Goal: Communication & Community: Answer question/provide support

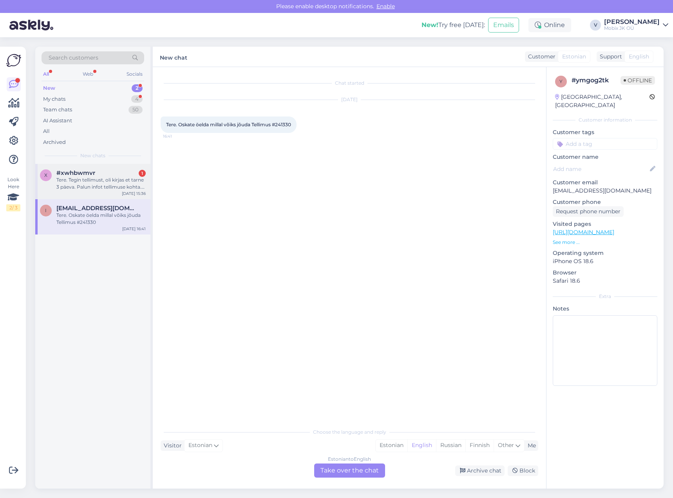
click at [117, 183] on div "Tere. Tegin tellimust, oli kirjas et tarne 3 päeva. Palun infot tellimuse kohta…" at bounding box center [100, 183] width 89 height 14
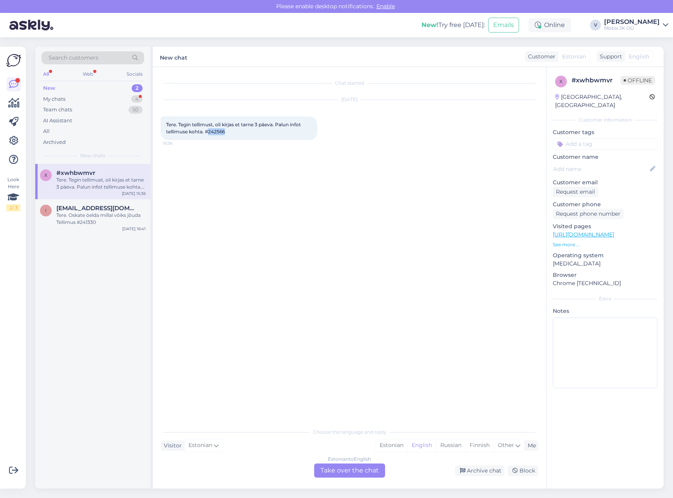
drag, startPoint x: 209, startPoint y: 132, endPoint x: 245, endPoint y: 131, distance: 36.9
click at [245, 131] on div "Tere. Tegin tellimust, oli kirjas et tarne 3 päeva. Palun infot tellimuse kohta…" at bounding box center [239, 128] width 157 height 24
copy span "242566"
click at [395, 445] on div "Estonian" at bounding box center [392, 445] width 32 height 12
click at [363, 466] on div "Estonian to Estonian Take over the chat" at bounding box center [349, 470] width 71 height 14
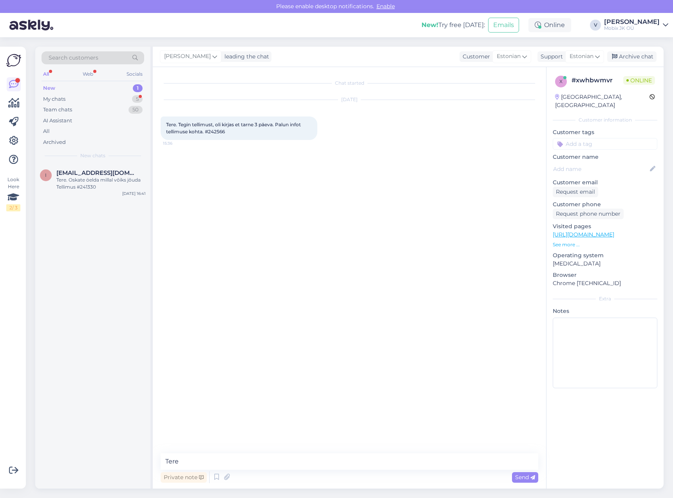
type textarea "Tere!"
click at [399, 465] on textarea at bounding box center [350, 461] width 378 height 16
paste textarea "Samsung Galaxy S25 Ultra 512GB Titanium Whitesilver"
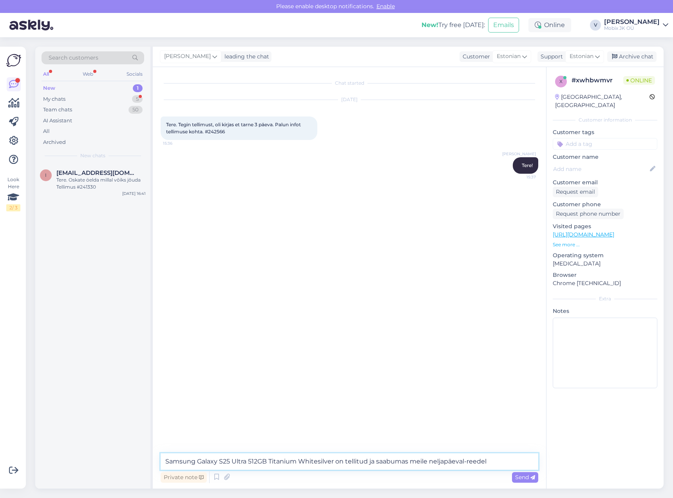
type textarea "Samsung Galaxy S25 Ultra 512GB Titanium Whitesilver on tellitud ja saabumas mei…"
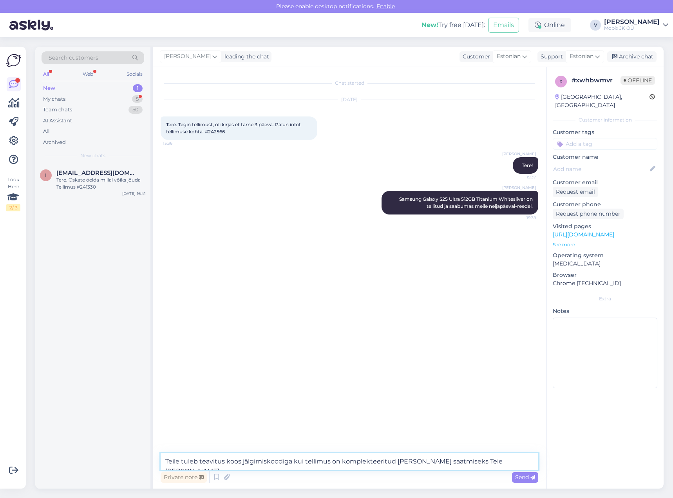
type textarea "Teile tuleb teavitus koos jälgimiskoodiga kui tellimus on komplekteeritud [PERS…"
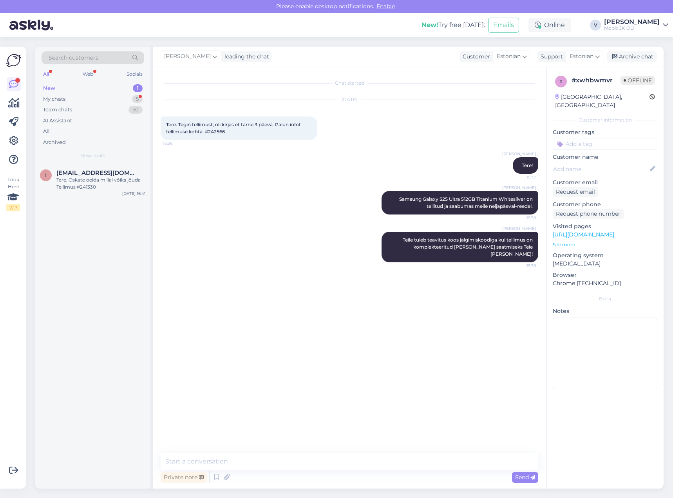
click at [609, 138] on input at bounding box center [605, 144] width 105 height 12
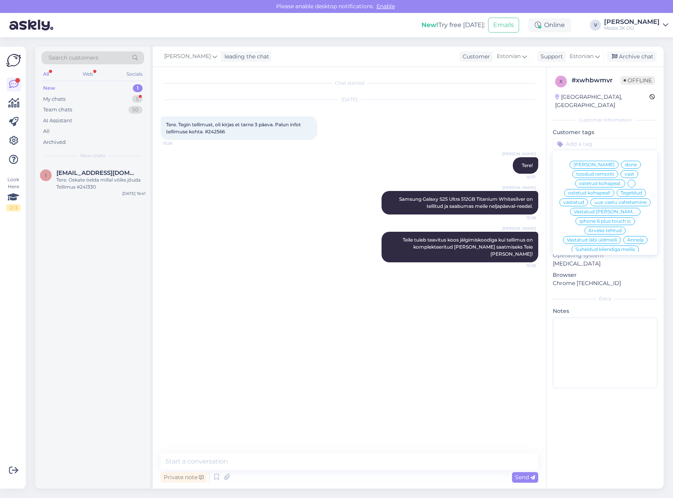
click at [584, 200] on span "vastatud" at bounding box center [574, 202] width 21 height 5
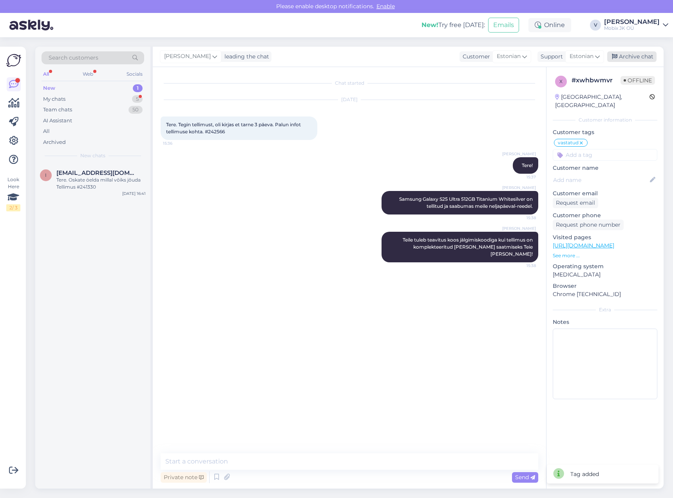
click at [630, 55] on div "Archive chat" at bounding box center [632, 56] width 49 height 11
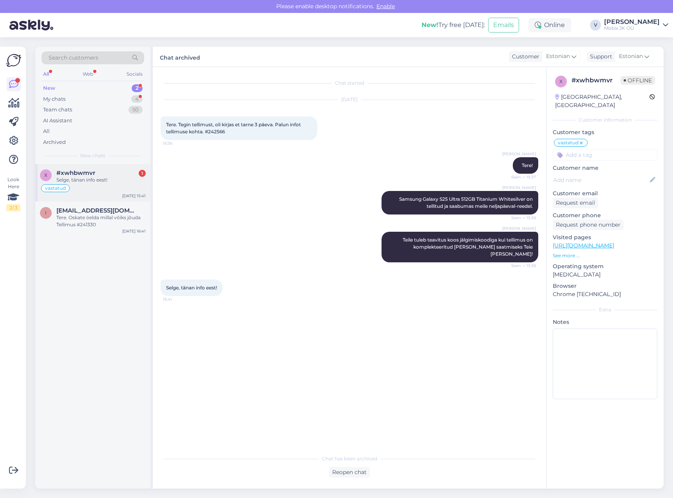
click at [123, 179] on div "Selge, tänan info eest!" at bounding box center [100, 179] width 89 height 7
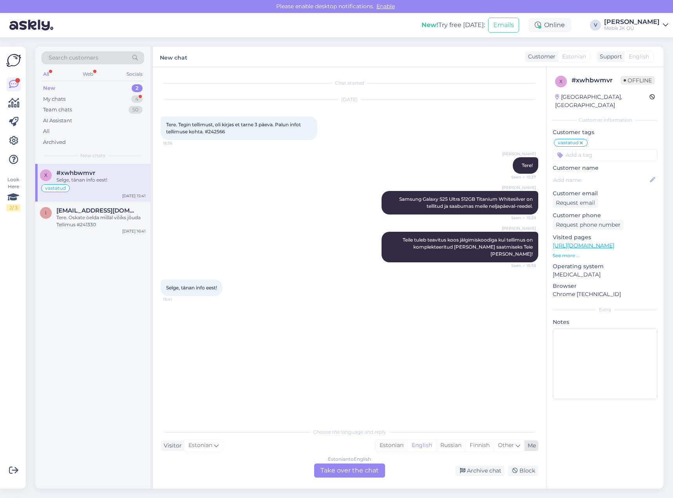
click at [387, 444] on div "Estonian" at bounding box center [392, 445] width 32 height 12
click at [374, 467] on div "Estonian to Estonian Take over the chat" at bounding box center [349, 470] width 71 height 14
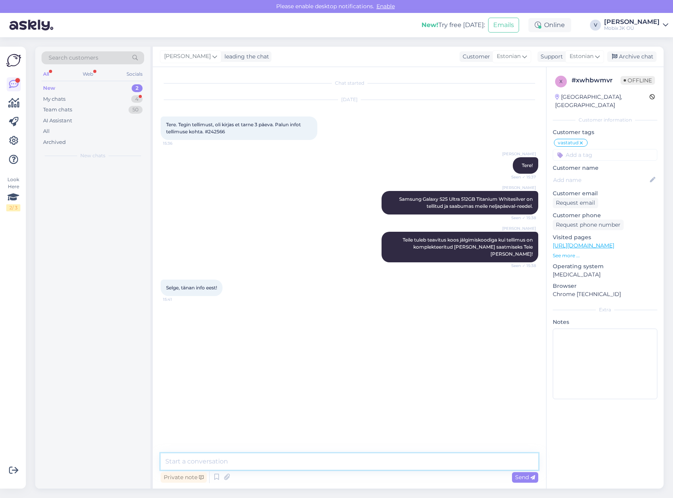
click at [372, 461] on textarea at bounding box center [350, 461] width 378 height 16
type textarea "Palun!"
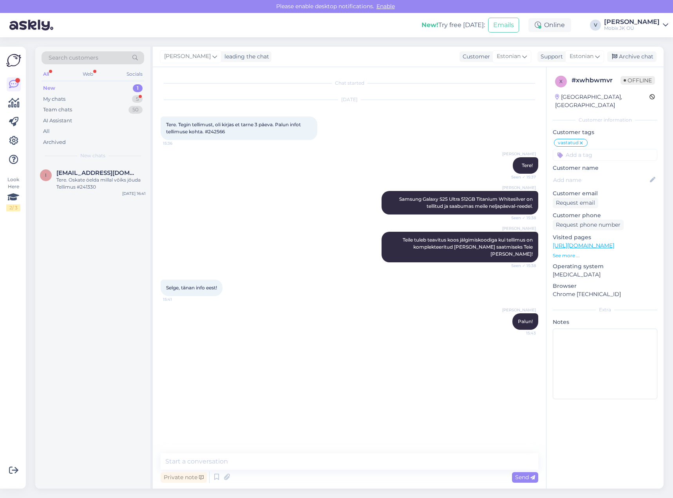
drag, startPoint x: 633, startPoint y: 55, endPoint x: 614, endPoint y: 64, distance: 21.6
click at [633, 56] on div "Archive chat" at bounding box center [632, 56] width 49 height 11
click at [112, 191] on div "i [EMAIL_ADDRESS][DOMAIN_NAME] Tere. Oskate öelda millal võiks jõuda Tellimus #…" at bounding box center [92, 181] width 115 height 35
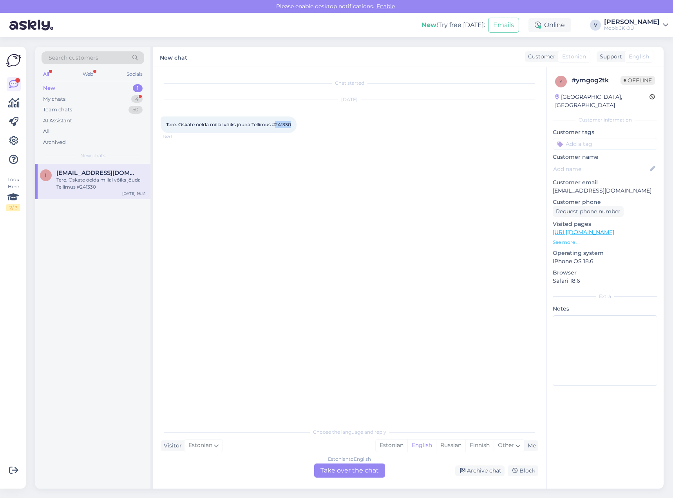
drag, startPoint x: 279, startPoint y: 125, endPoint x: 318, endPoint y: 127, distance: 39.6
click at [318, 127] on div "[DATE] Tere. Oskate öelda millal võiks jõuda Tellimus #241330 16:41" at bounding box center [350, 116] width 378 height 50
copy span "241330"
click at [393, 440] on div "Estonian" at bounding box center [392, 445] width 32 height 12
click at [370, 463] on div "Estonian to Estonian Take over the chat" at bounding box center [349, 470] width 71 height 14
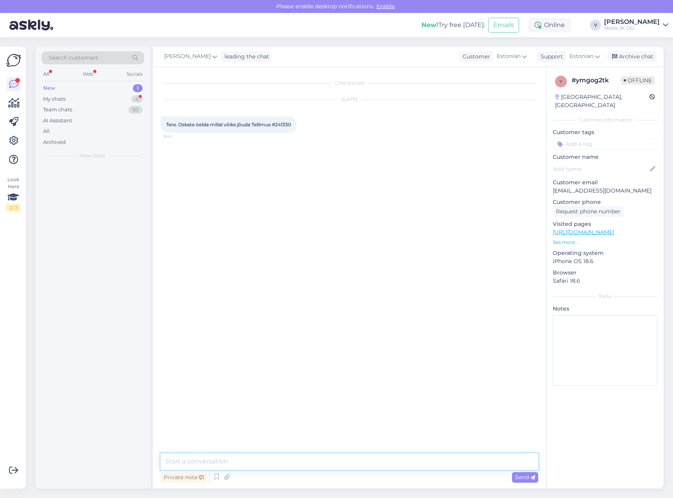
click at [370, 463] on textarea at bounding box center [350, 461] width 378 height 16
type textarea "Tere!"
drag, startPoint x: 363, startPoint y: 461, endPoint x: 363, endPoint y: 457, distance: 4.7
click at [363, 461] on textarea at bounding box center [350, 461] width 378 height 16
paste textarea "Garmin fenix 8 47mm Sapphire Carbon Gray"
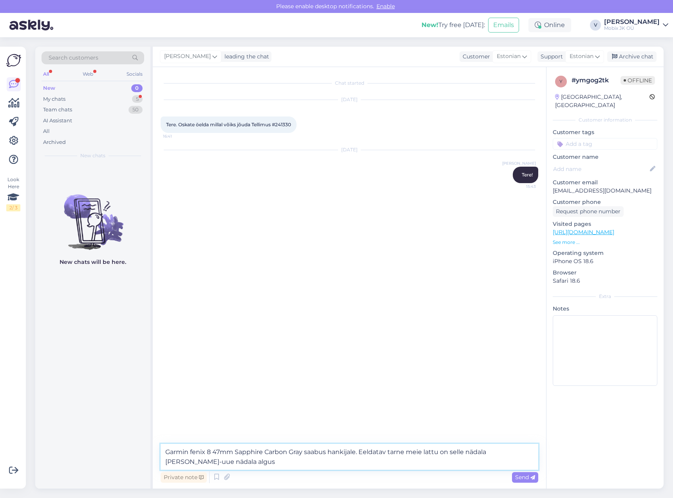
type textarea "Garmin fenix 8 47mm Sapphire Carbon Gray saabus hankijale. Eeldatav tarne meie …"
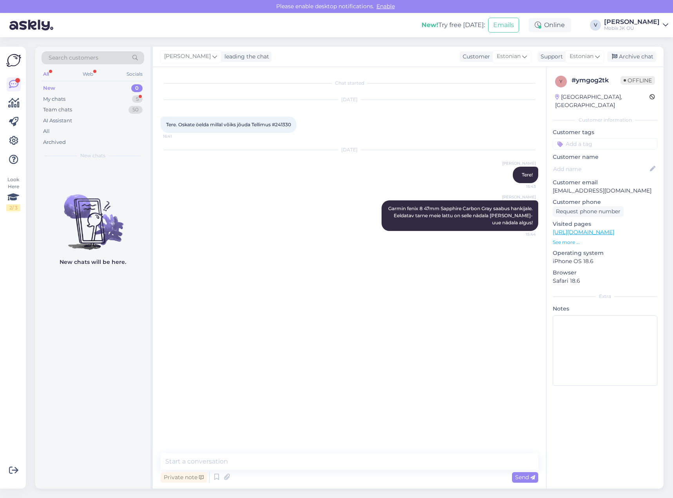
click at [589, 138] on input at bounding box center [605, 144] width 105 height 12
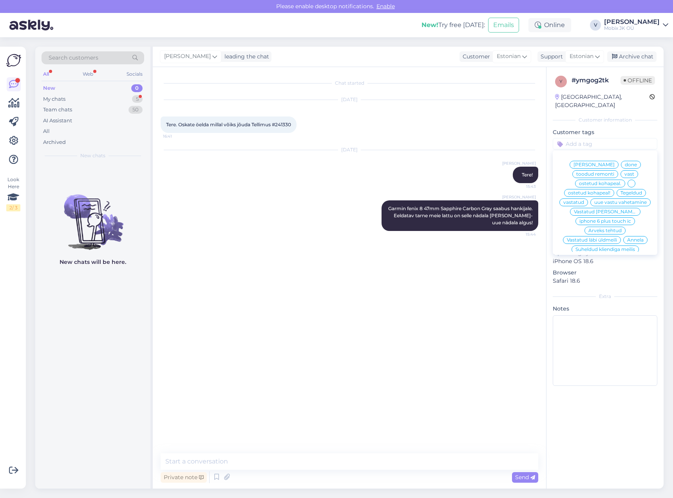
click at [584, 200] on span "vastatud" at bounding box center [574, 202] width 21 height 5
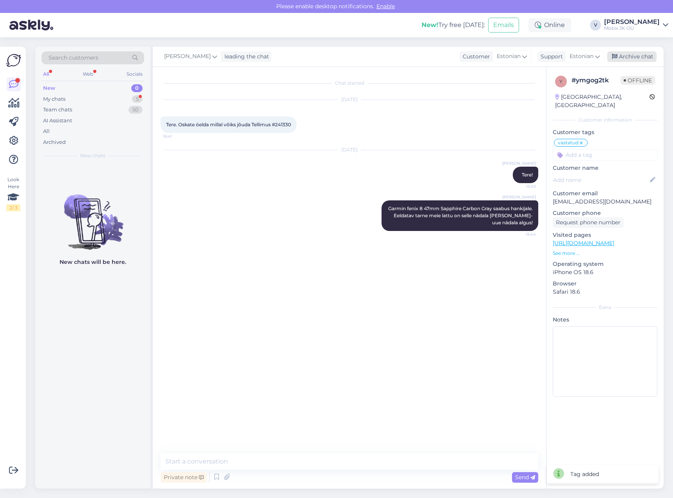
click at [638, 59] on div "Archive chat" at bounding box center [632, 56] width 49 height 11
